Goal: Information Seeking & Learning: Learn about a topic

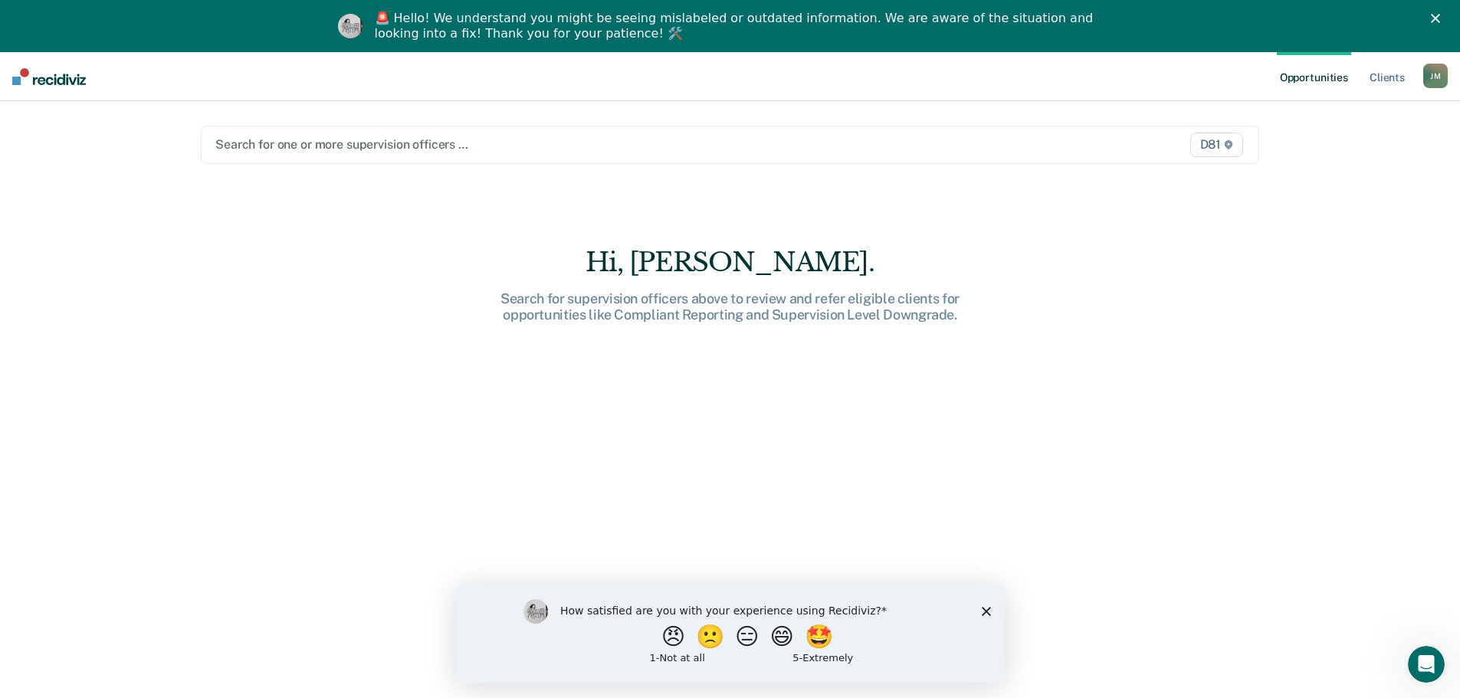
click at [986, 614] on icon "Close survey" at bounding box center [985, 610] width 9 height 9
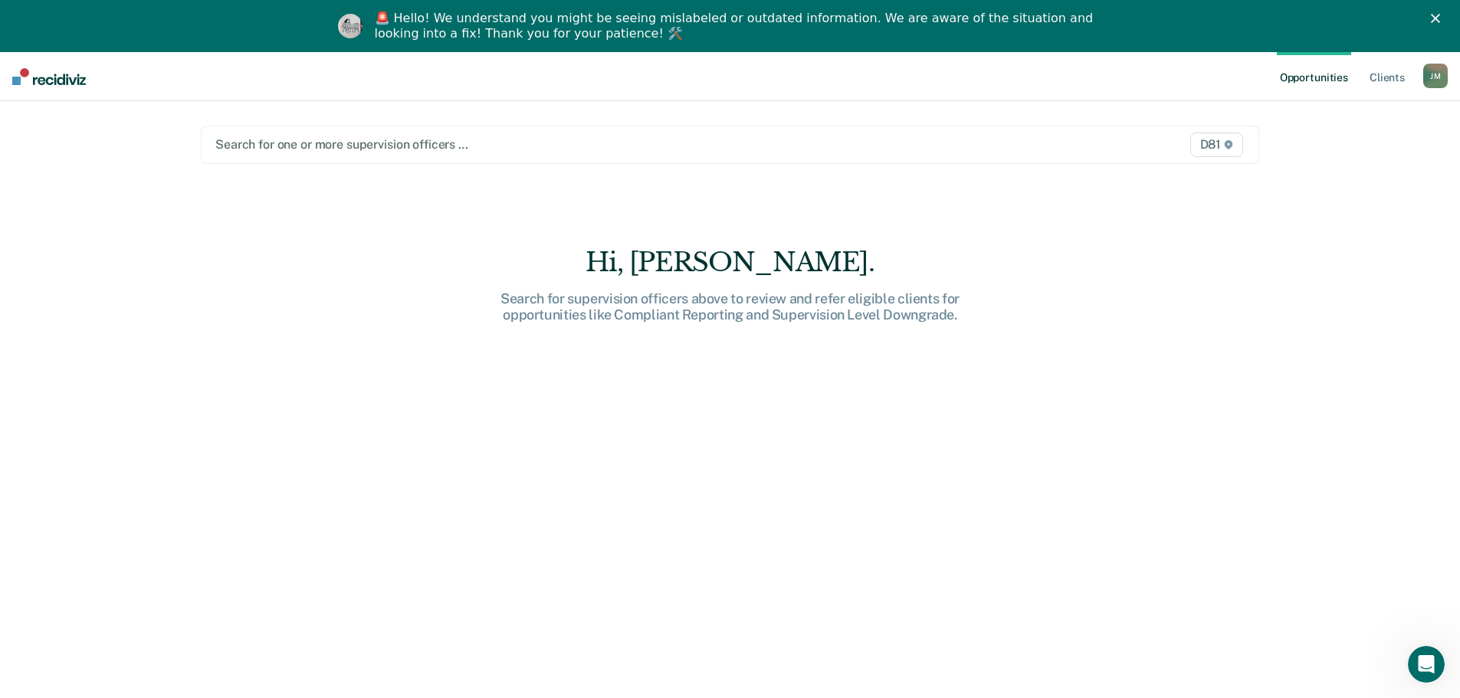
click at [533, 156] on div "Search for one or more supervision officers … D81" at bounding box center [730, 145] width 1059 height 38
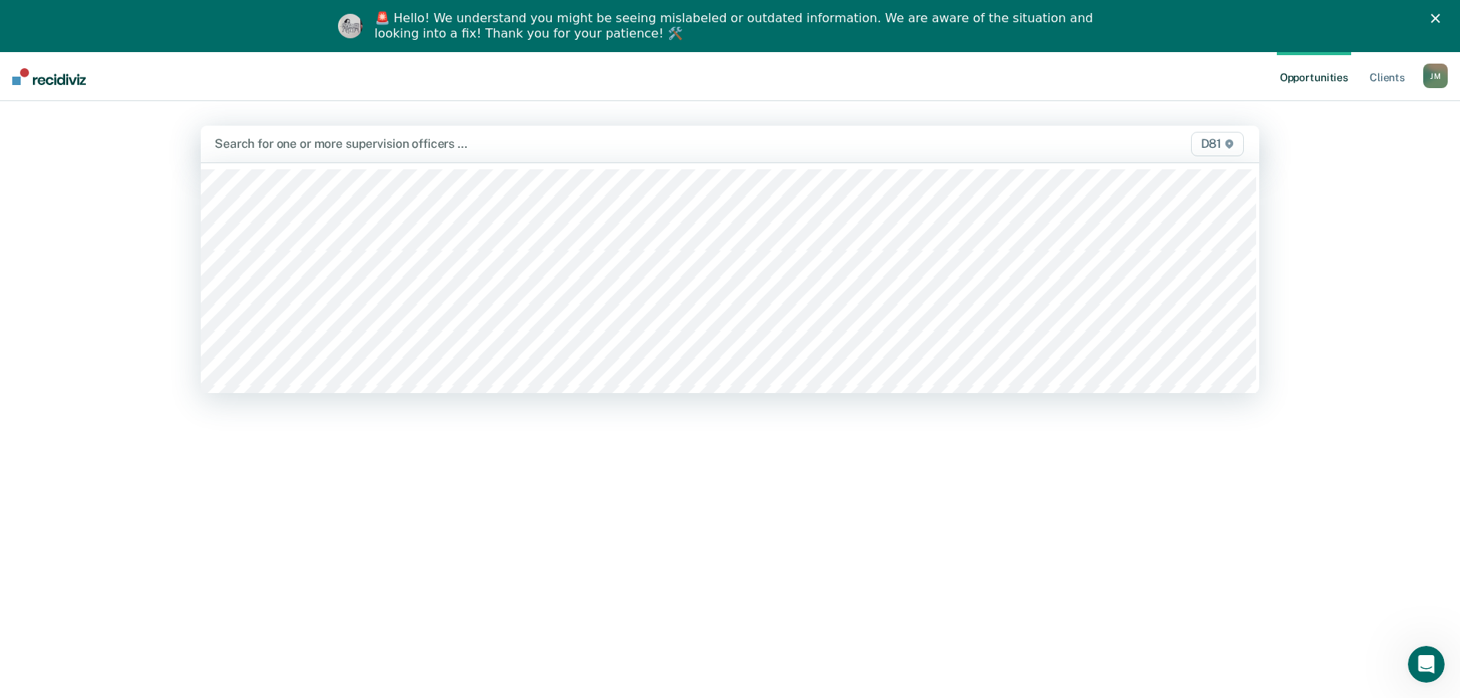
click at [333, 144] on div at bounding box center [575, 144] width 721 height 18
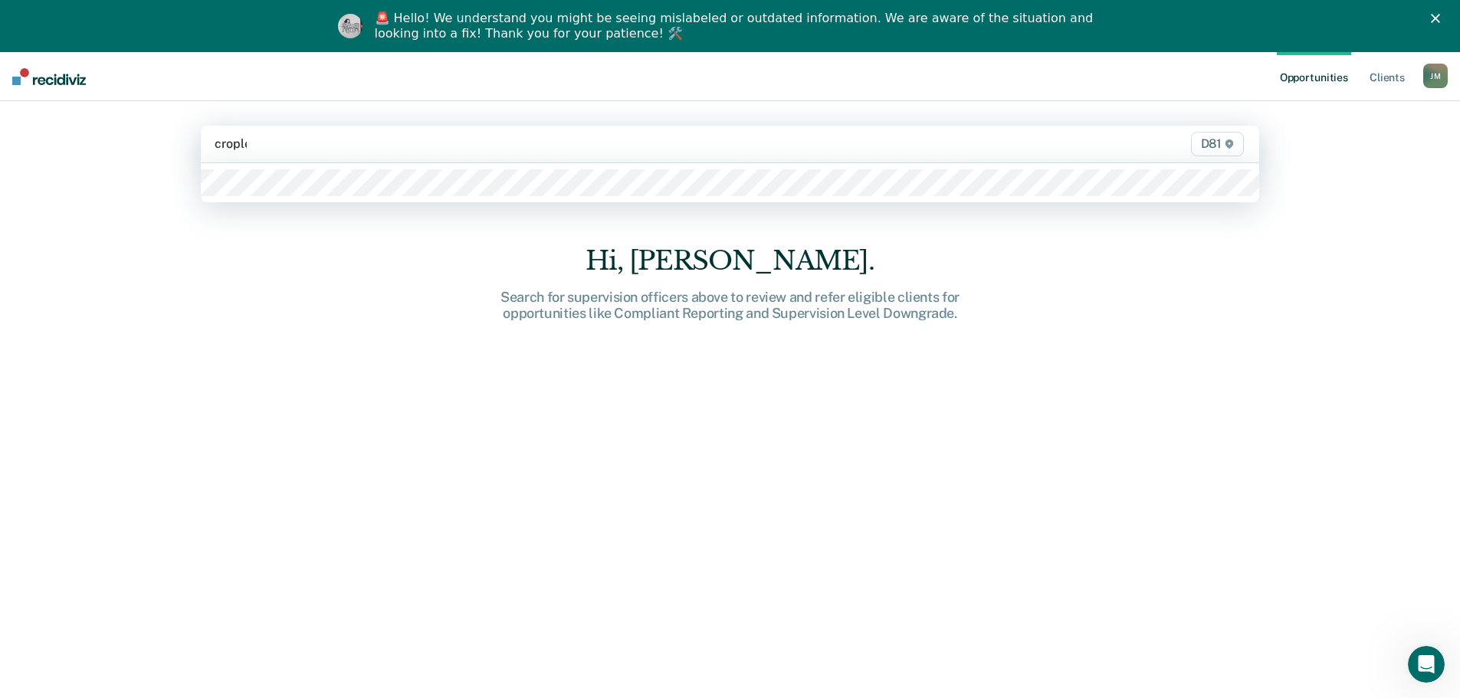
type input "[PERSON_NAME]"
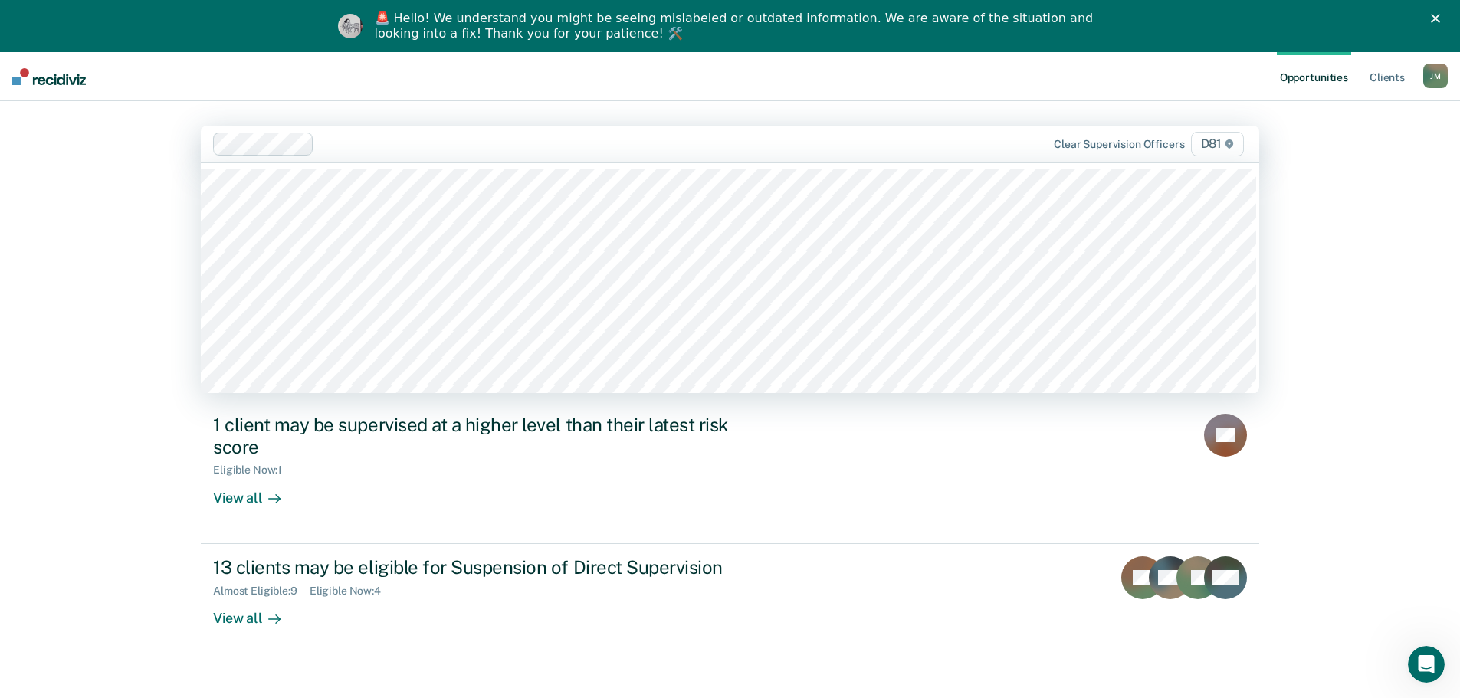
drag, startPoint x: 369, startPoint y: 140, endPoint x: 315, endPoint y: 148, distance: 54.2
click at [366, 142] on div at bounding box center [628, 144] width 616 height 18
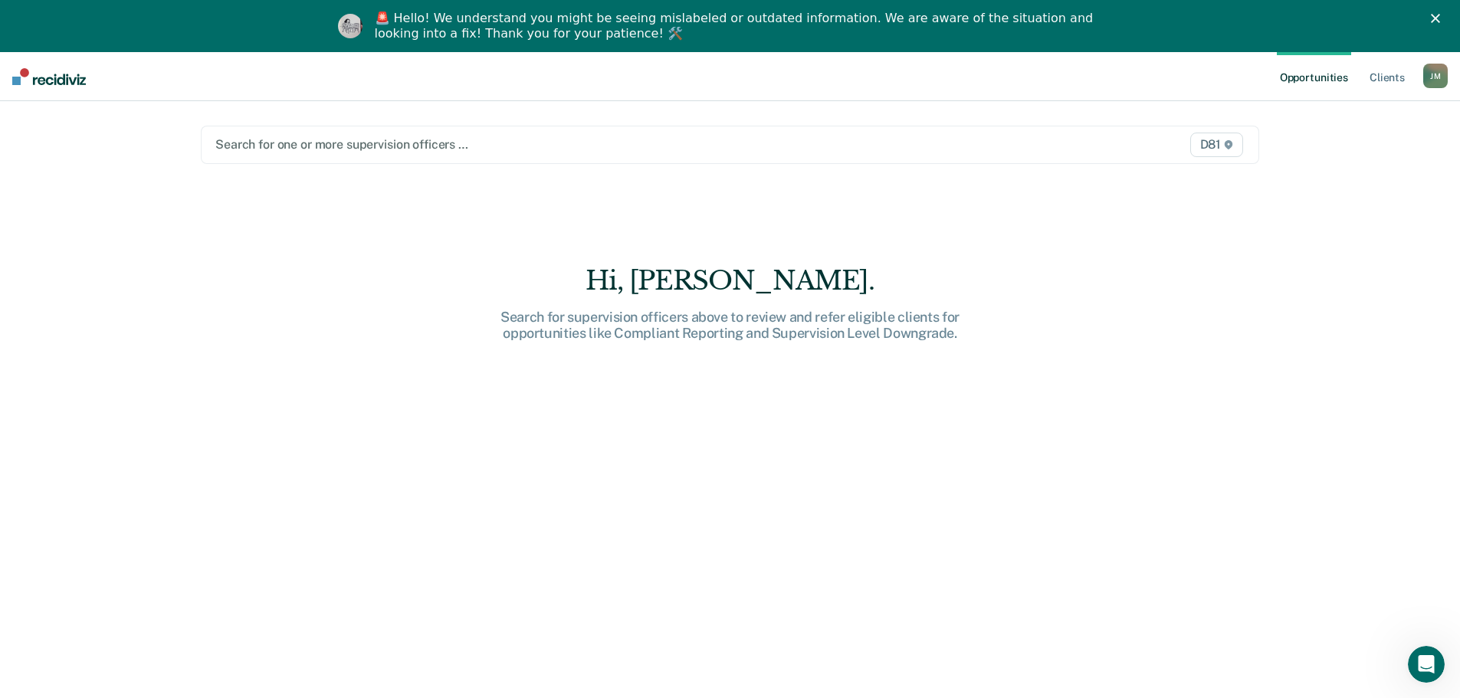
click at [460, 142] on div at bounding box center [575, 145] width 720 height 18
click at [426, 143] on div at bounding box center [575, 145] width 720 height 18
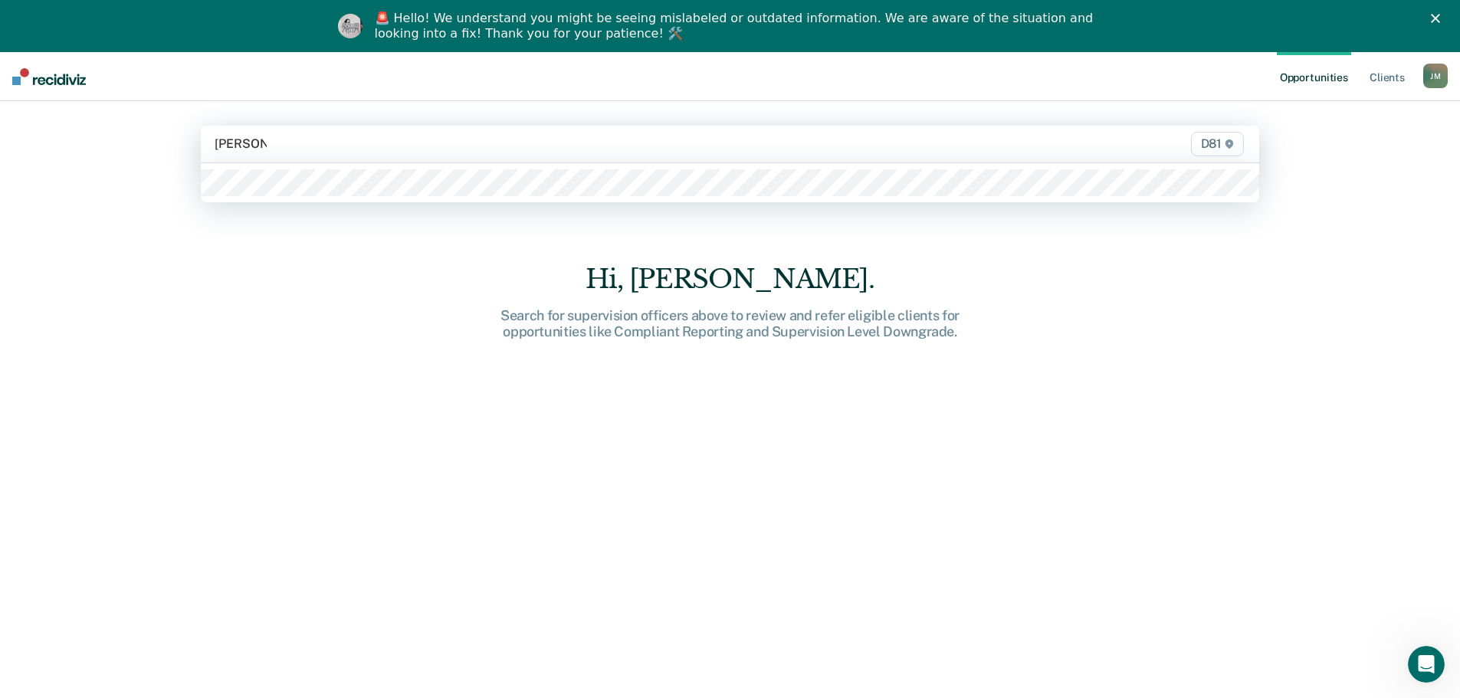
type input "[PERSON_NAME]"
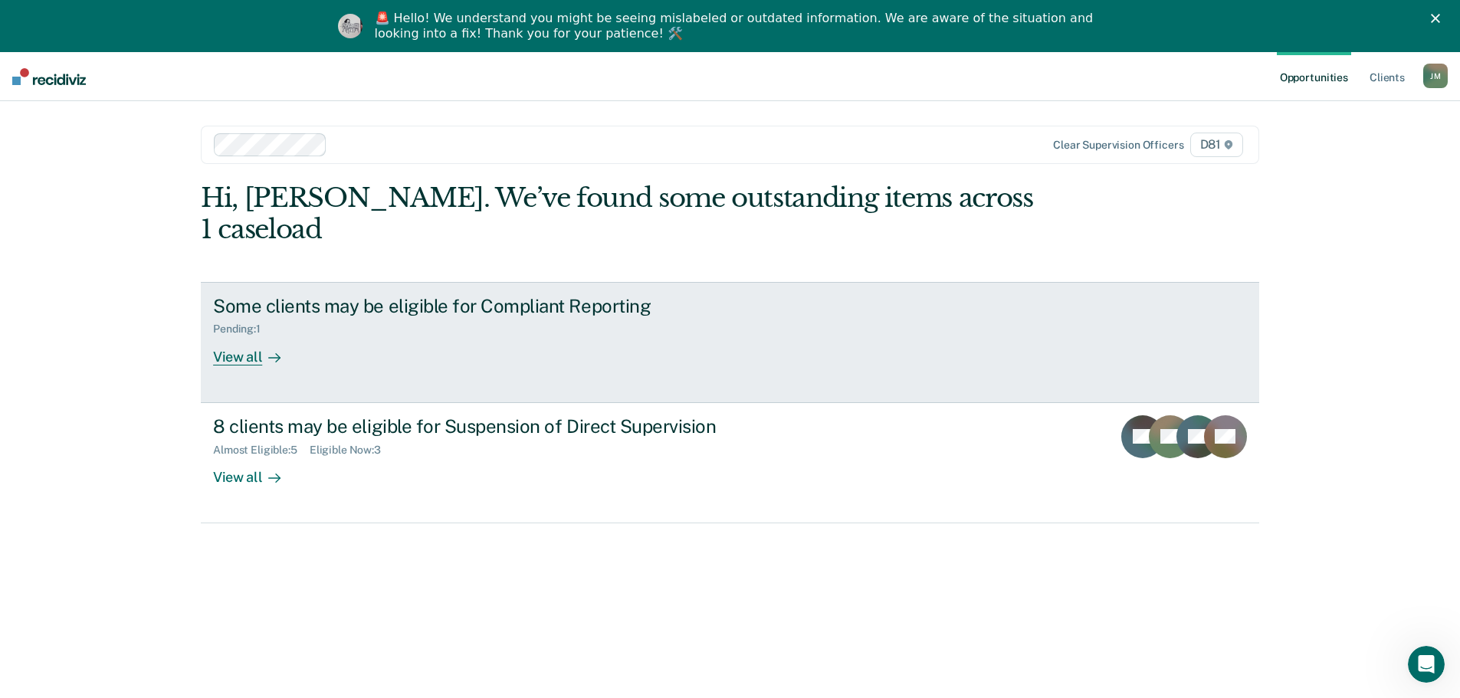
click at [248, 336] on div "View all" at bounding box center [256, 351] width 86 height 30
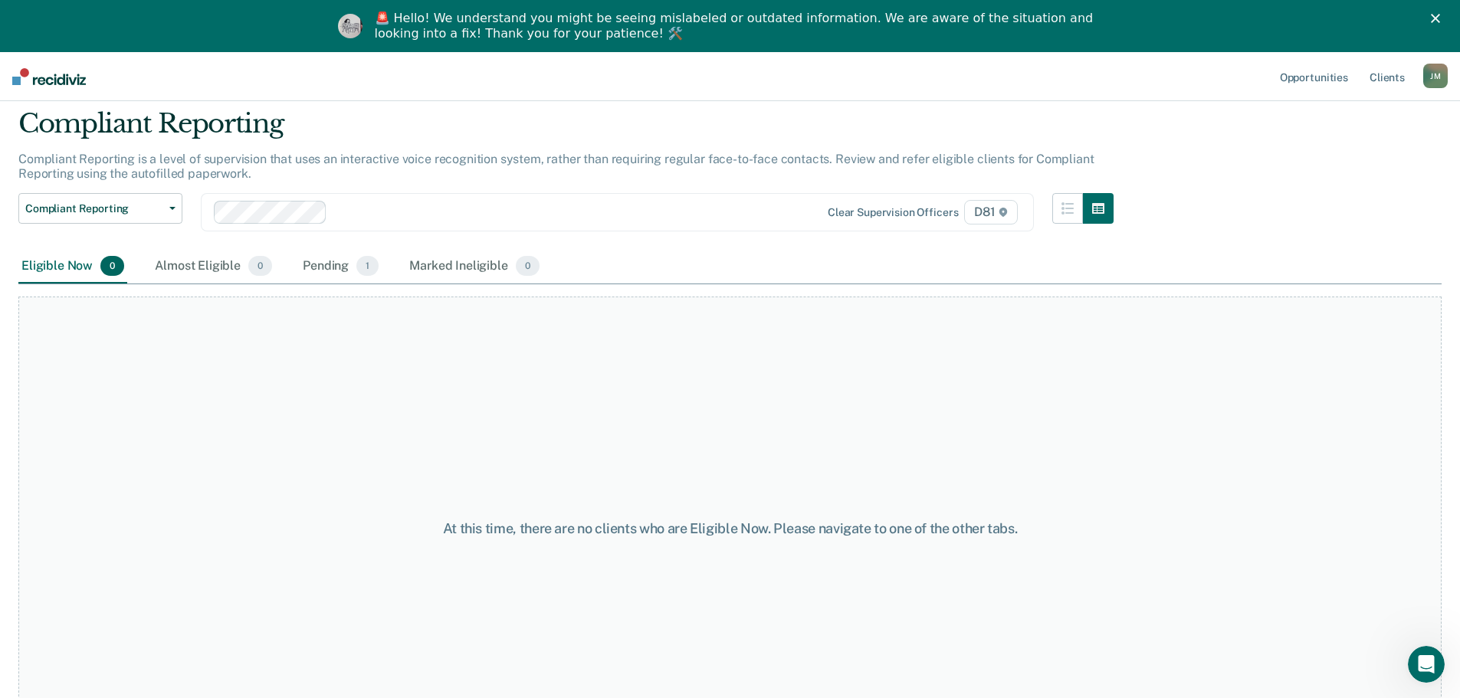
scroll to position [77, 0]
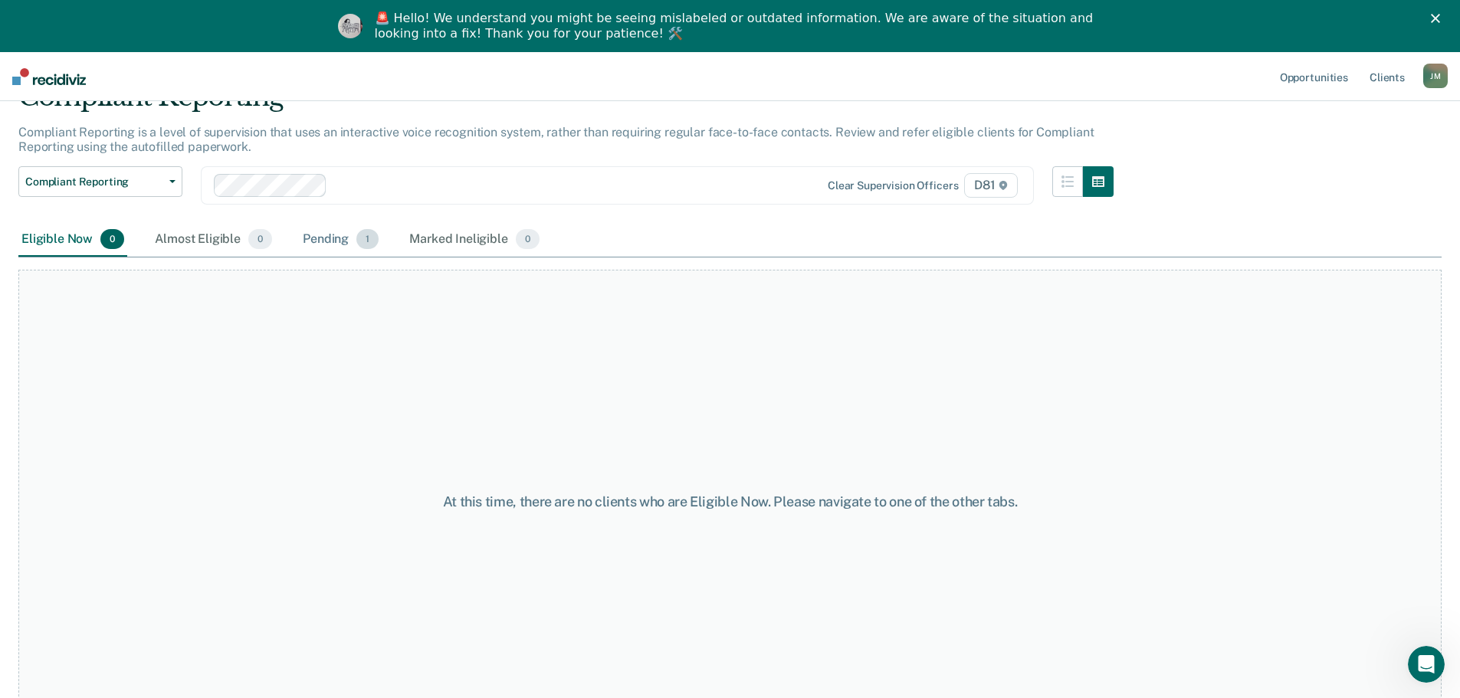
click at [329, 236] on div "Pending 1" at bounding box center [341, 240] width 82 height 34
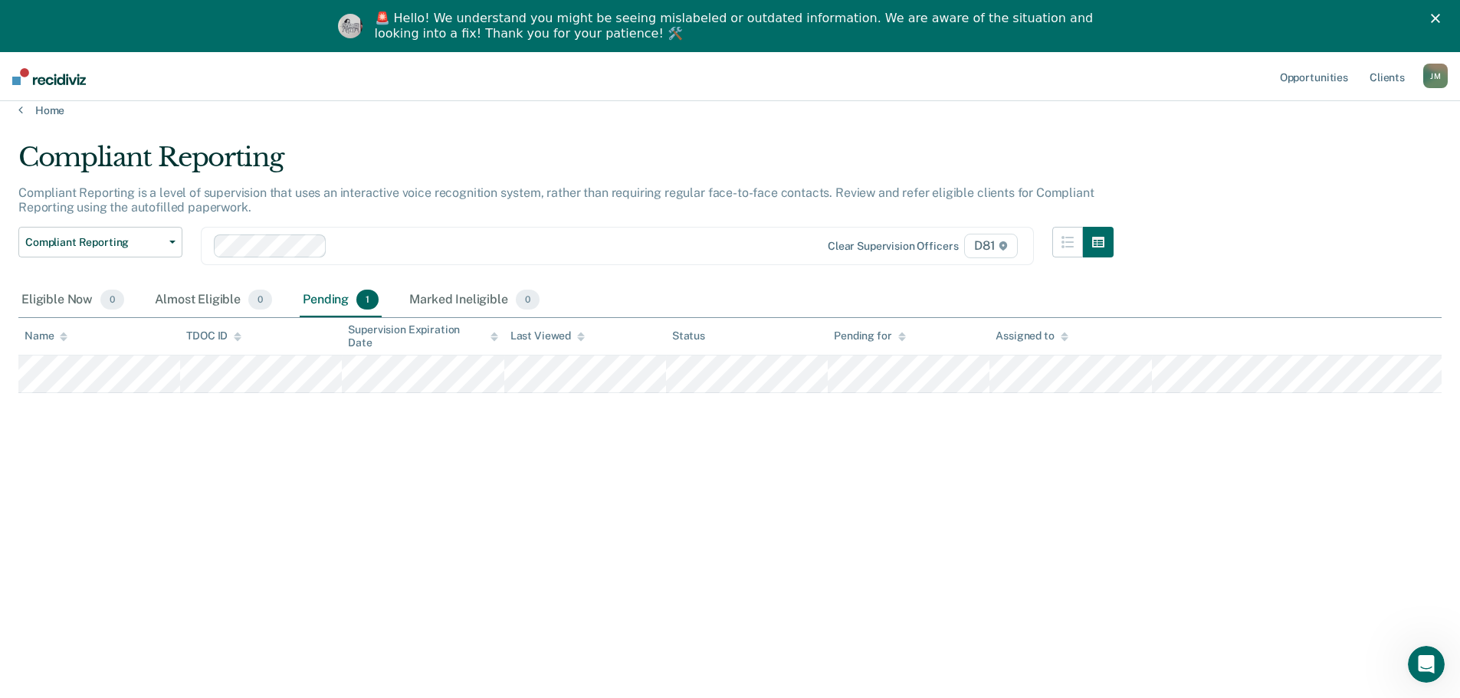
scroll to position [0, 0]
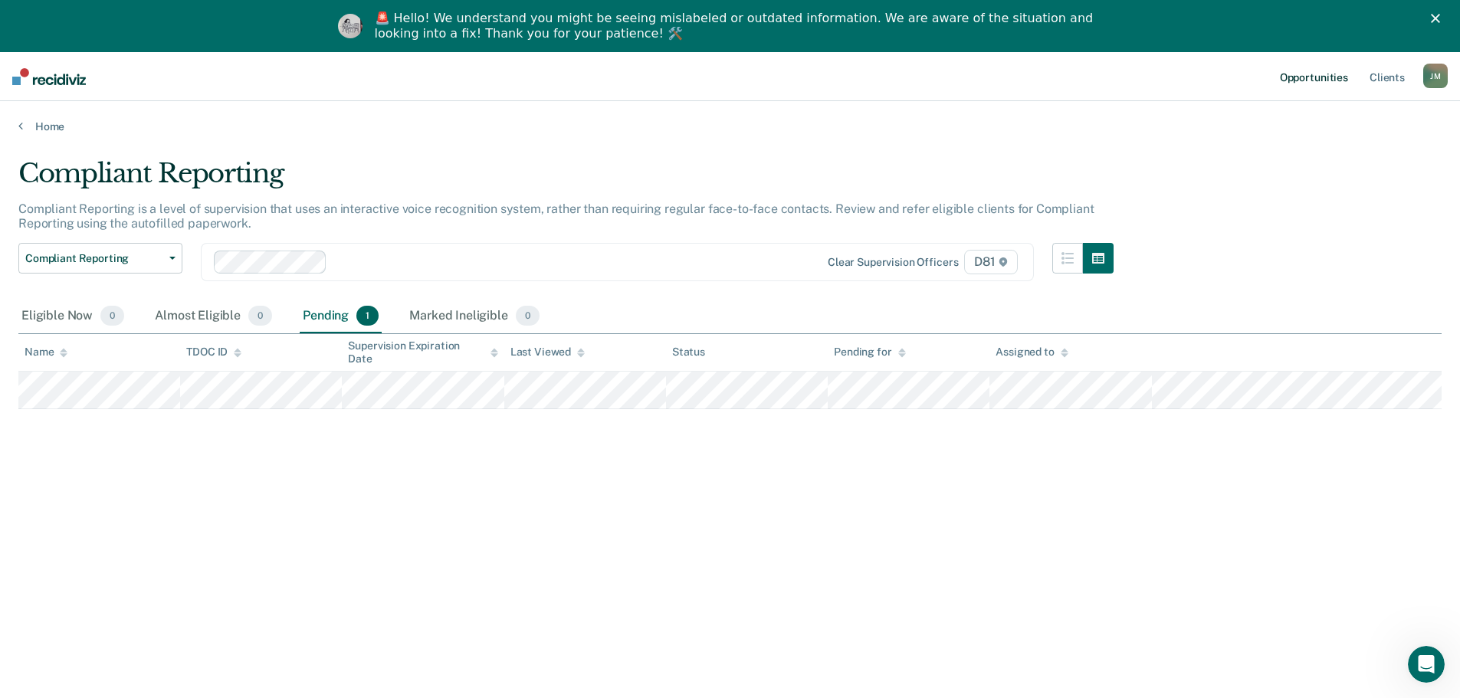
click at [1319, 80] on link "Opportunities" at bounding box center [1314, 76] width 74 height 49
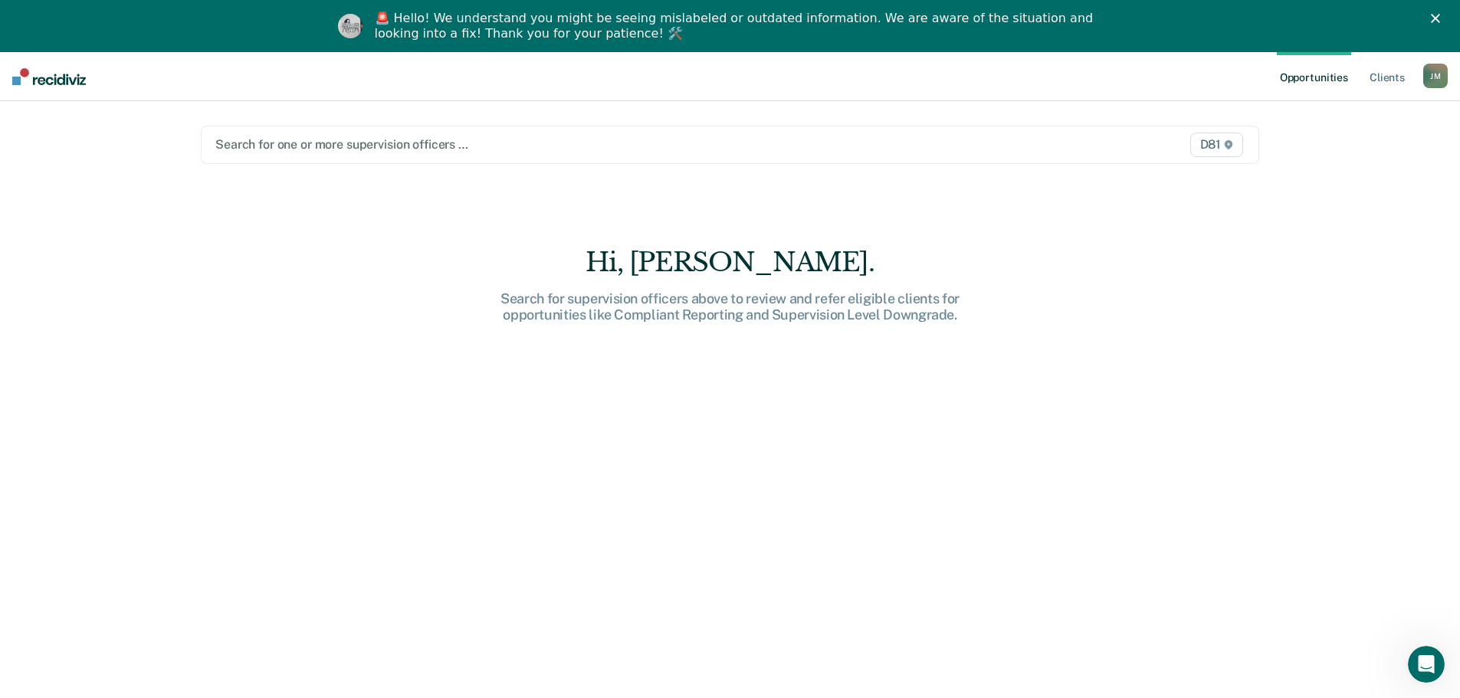
click at [300, 151] on div at bounding box center [575, 145] width 720 height 18
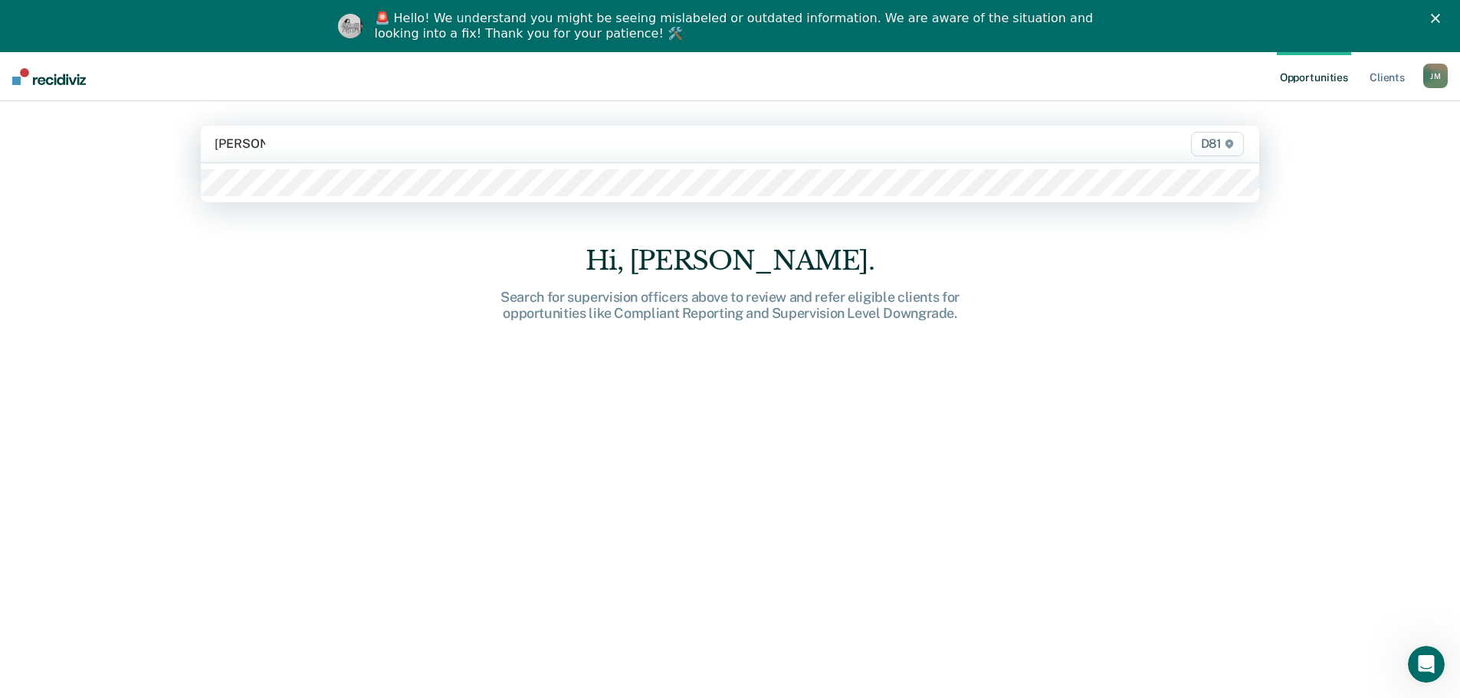
type input "[PERSON_NAME]"
click at [294, 197] on div at bounding box center [730, 182] width 1059 height 39
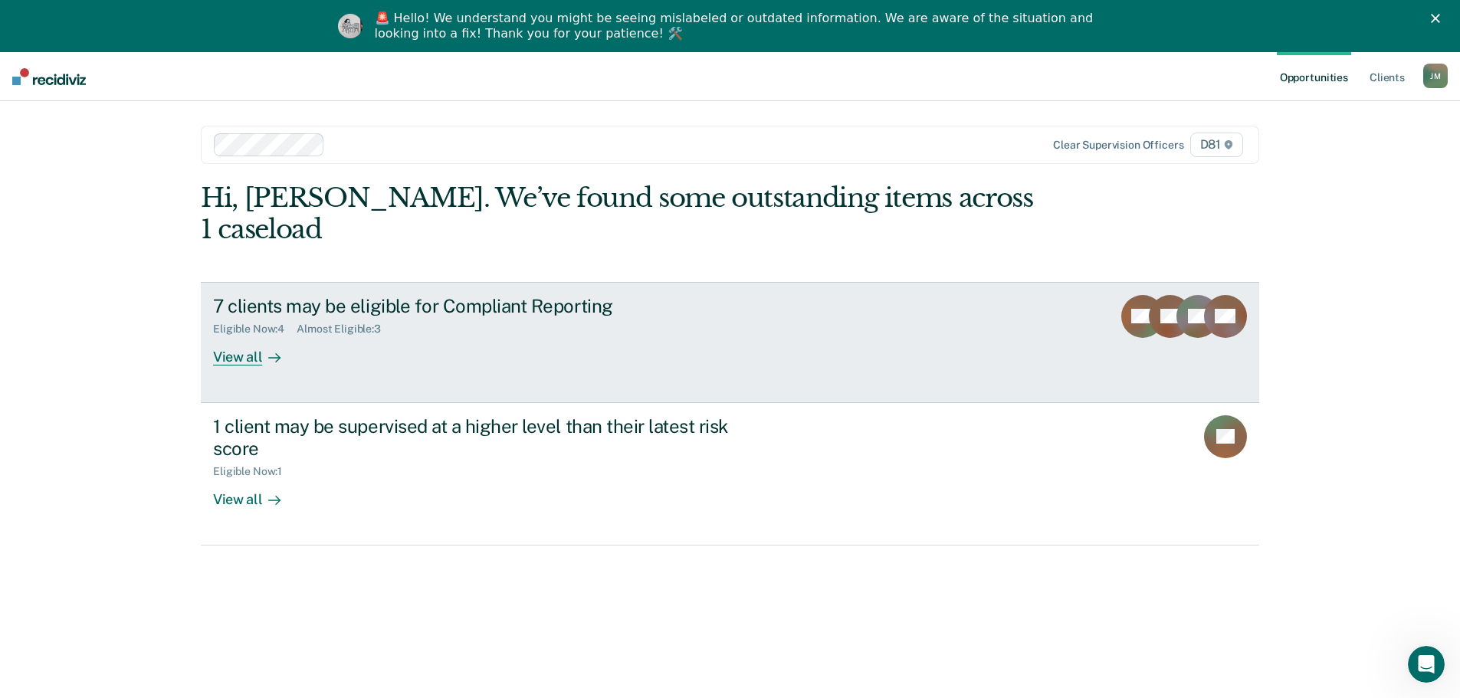
click at [243, 336] on div "View all" at bounding box center [256, 351] width 86 height 30
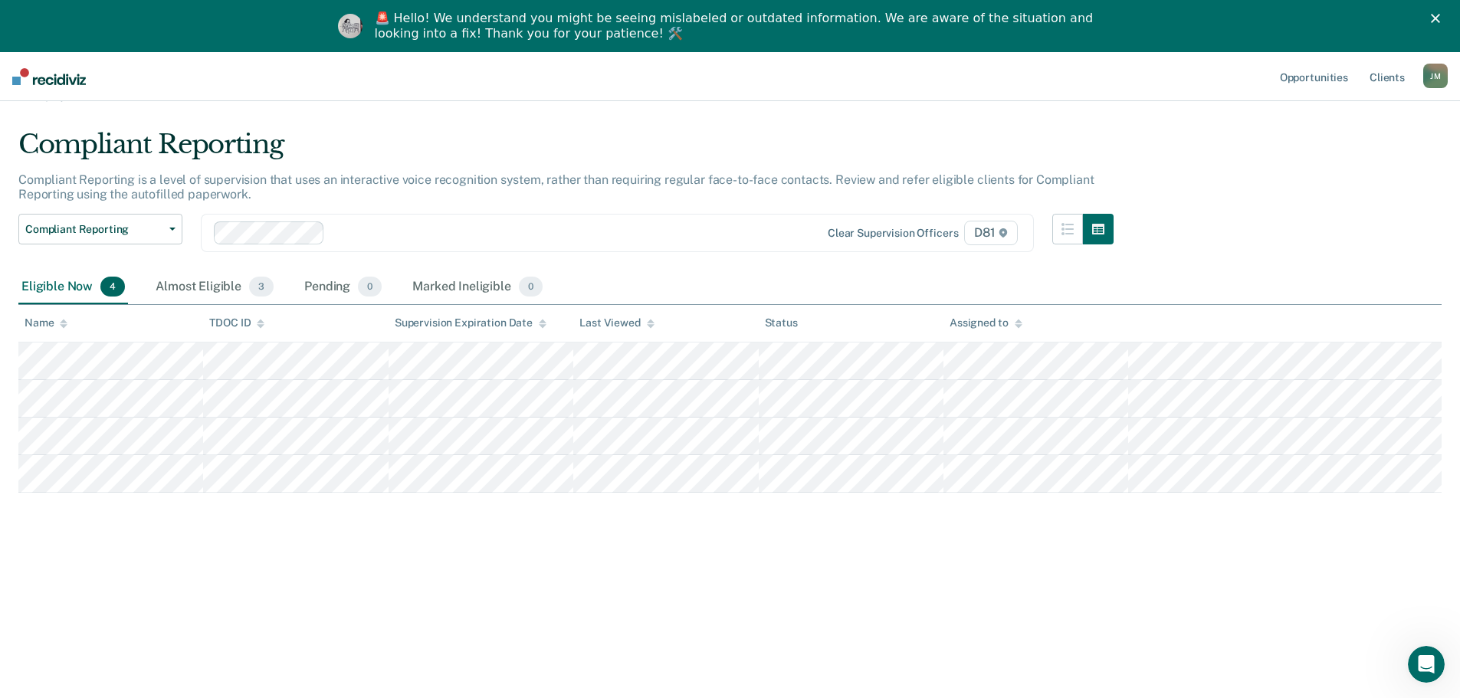
scroll to position [52, 0]
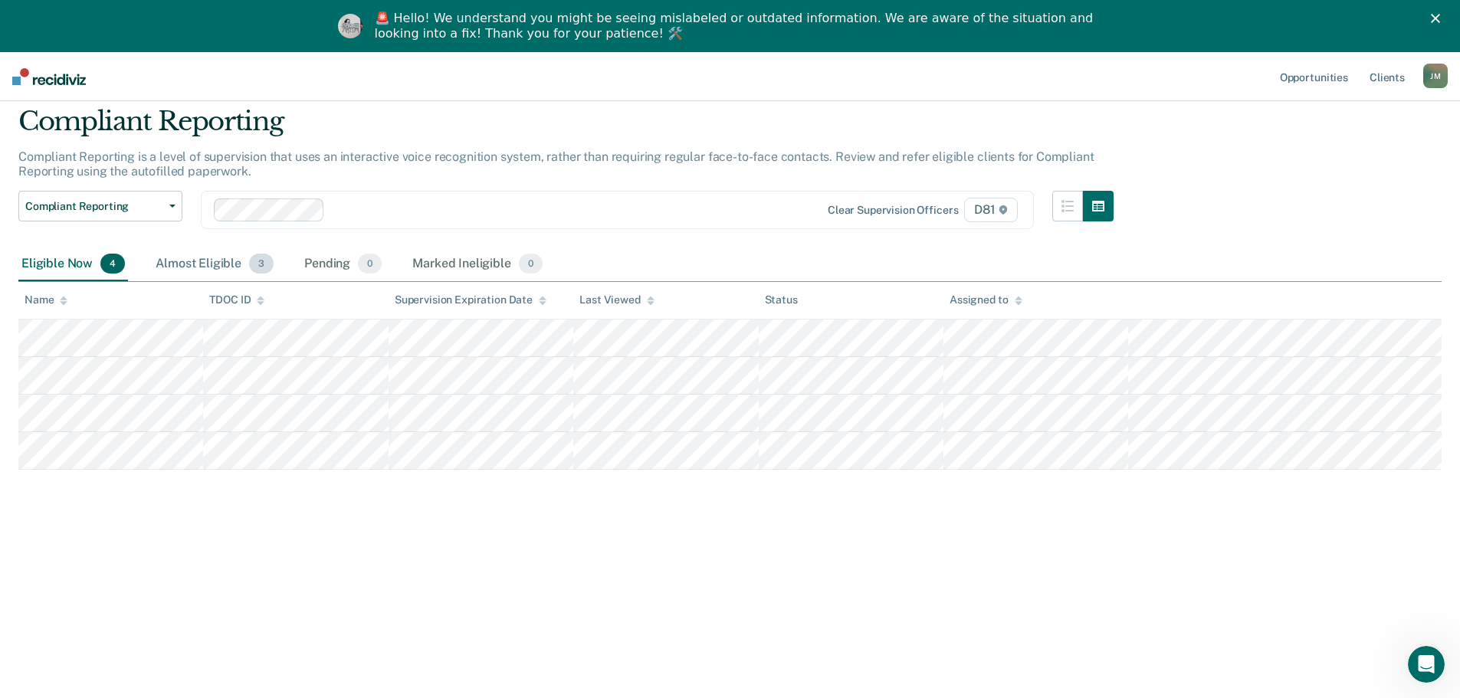
click at [218, 259] on div "Almost Eligible 3" at bounding box center [215, 265] width 124 height 34
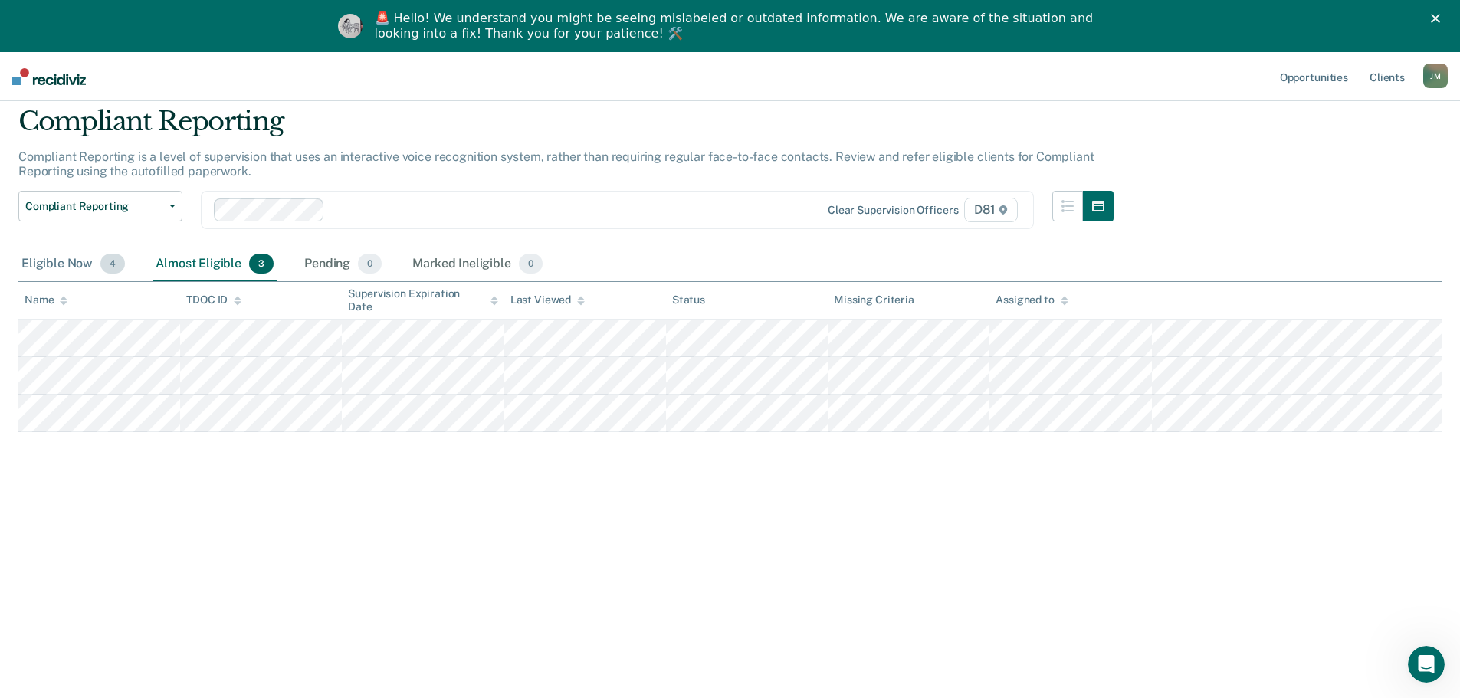
click at [52, 263] on div "Eligible Now 4" at bounding box center [73, 265] width 110 height 34
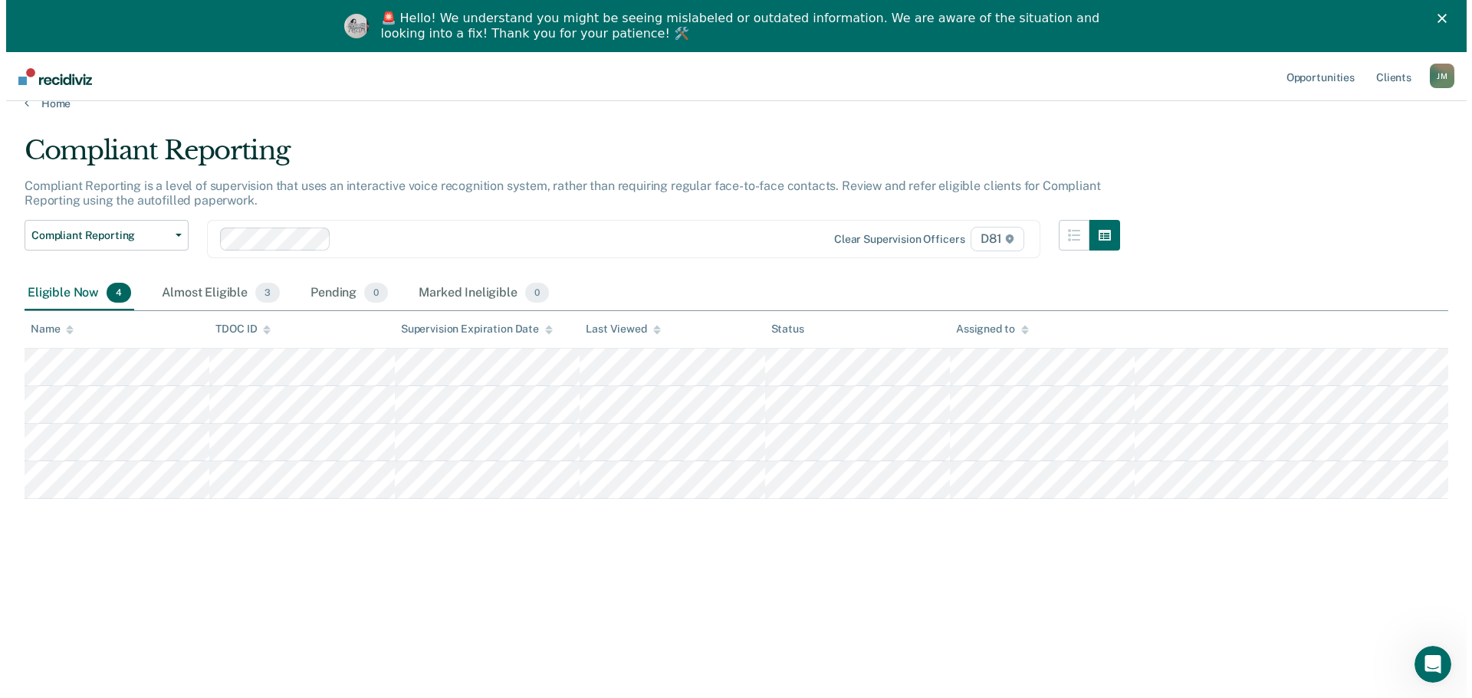
scroll to position [0, 0]
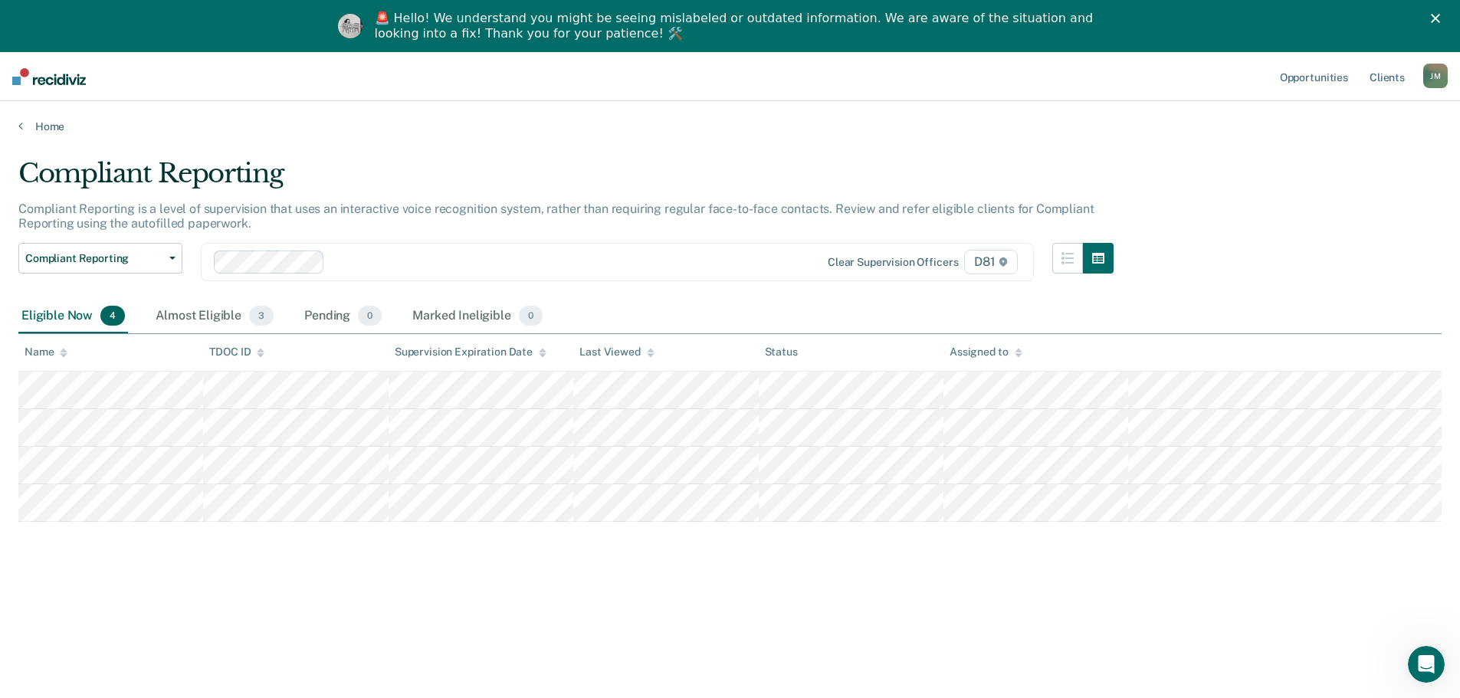
click at [1440, 20] on icon "Close" at bounding box center [1435, 18] width 9 height 9
